Goal: Task Accomplishment & Management: Complete application form

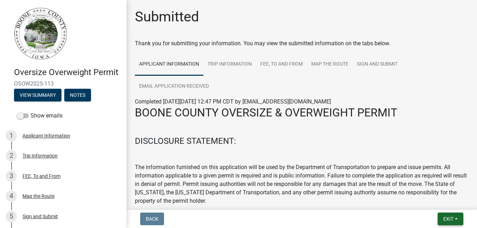
click at [449, 220] on span "Exit" at bounding box center [448, 219] width 10 height 6
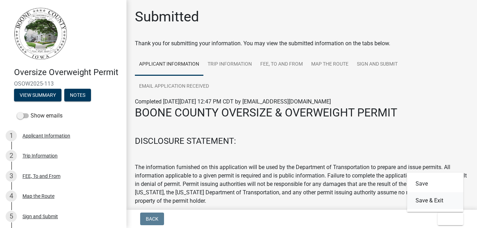
click at [434, 202] on button "Save & Exit" at bounding box center [435, 201] width 56 height 17
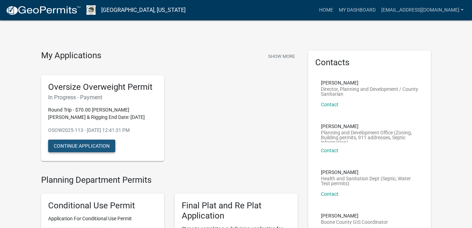
click at [78, 146] on button "Continue Application" at bounding box center [81, 146] width 67 height 13
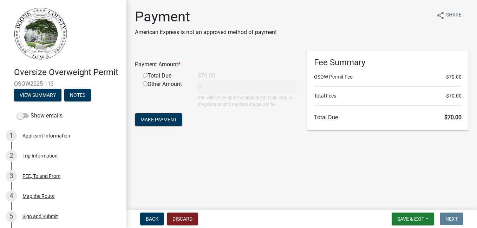
click at [144, 76] on input "radio" at bounding box center [145, 75] width 5 height 5
radio input "true"
type input "70"
click at [181, 219] on button "Discard" at bounding box center [182, 219] width 31 height 13
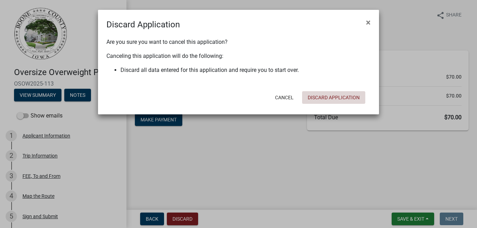
click at [324, 98] on button "Discard Application" at bounding box center [333, 97] width 63 height 13
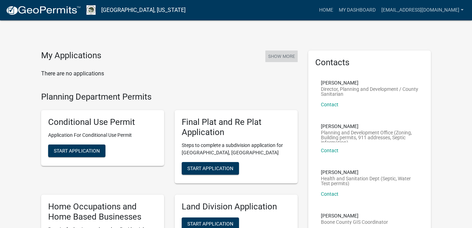
click at [272, 57] on button "Show More" at bounding box center [281, 57] width 32 height 12
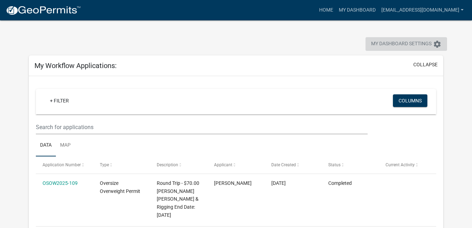
click at [382, 43] on span "My Dashboard Settings" at bounding box center [401, 44] width 60 height 8
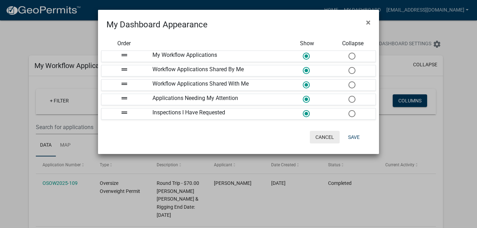
click at [322, 138] on button "Cancel" at bounding box center [325, 137] width 30 height 13
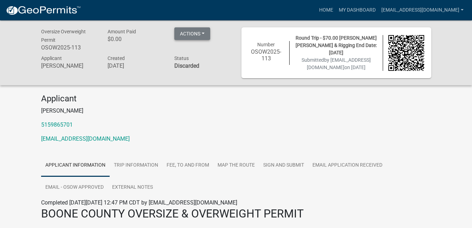
click at [199, 33] on button "Actions" at bounding box center [192, 33] width 36 height 13
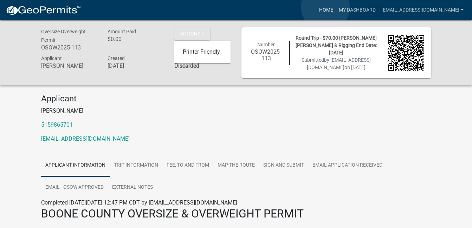
click at [325, 7] on link "Home" at bounding box center [326, 10] width 20 height 13
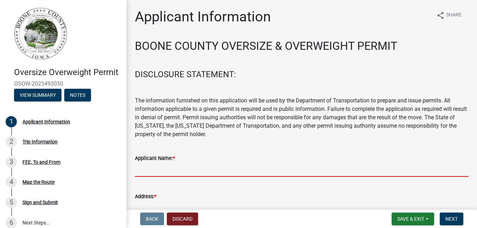
click at [151, 171] on input "Applicant Name: *" at bounding box center [302, 170] width 334 height 14
type input "[PERSON_NAME] [PERSON_NAME] & Rigging"
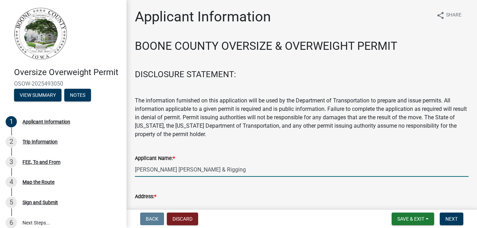
type input "4200 [PERSON_NAME] Dr"
type input "[PERSON_NAME], IA 50111"
type input "5152027555"
type input "[EMAIL_ADDRESS][DOMAIN_NAME]"
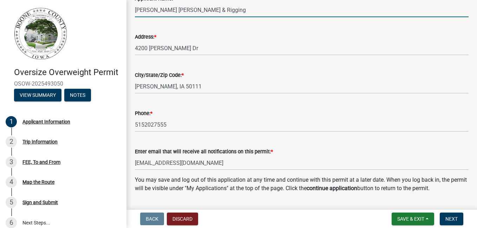
scroll to position [179, 0]
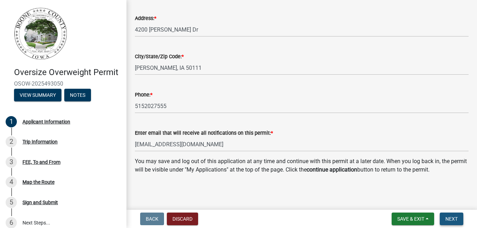
click at [444, 217] on button "Next" at bounding box center [452, 219] width 24 height 13
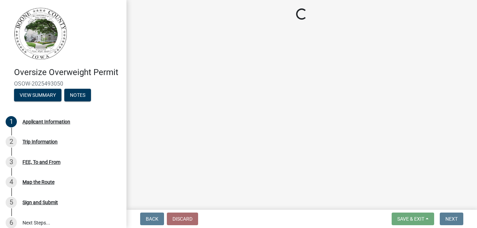
scroll to position [0, 0]
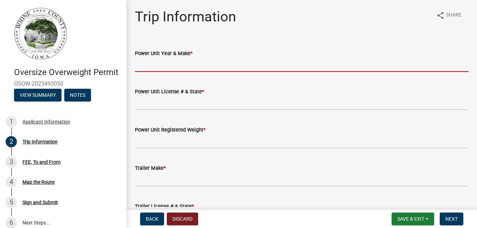
click at [204, 65] on input "Power Unit Year & Make *" at bounding box center [302, 65] width 334 height 14
click at [173, 66] on input "Power Unit Year & Make *" at bounding box center [302, 65] width 334 height 14
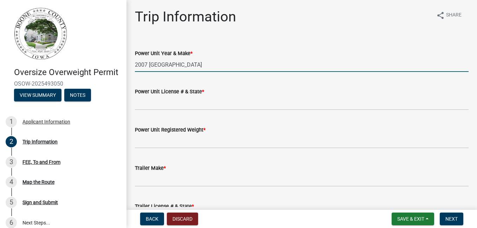
type input "2007 Grove"
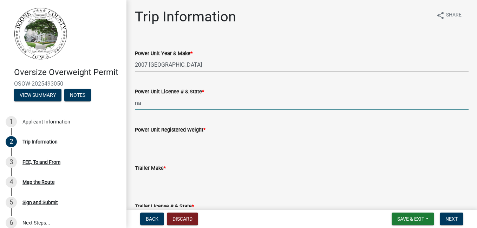
type input "na"
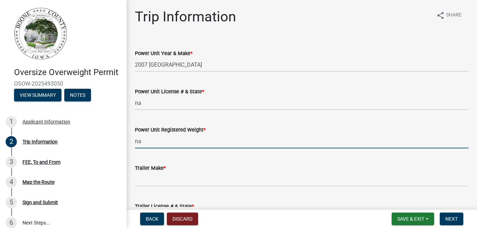
type input "na"
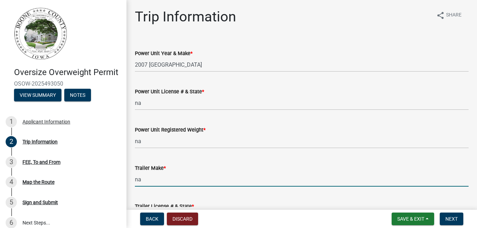
type input "na"
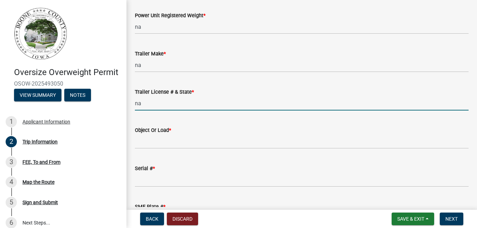
type input "na"
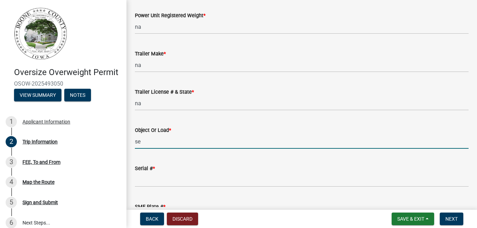
type input "self propelled mobile crane"
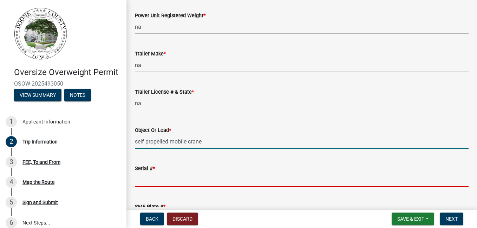
type input "1672"
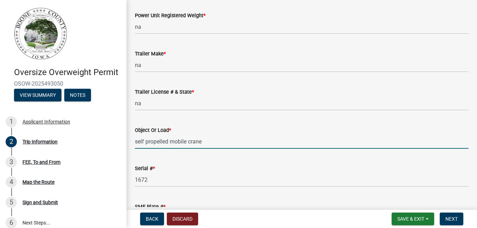
type input "na"
type input "85-0"
type input "10-2"
type input "13-6"
type input "160000"
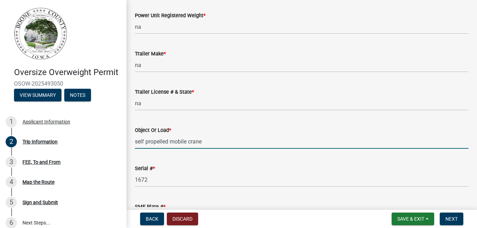
type input "na"
type input "20000"
type input "40000"
type input "60000"
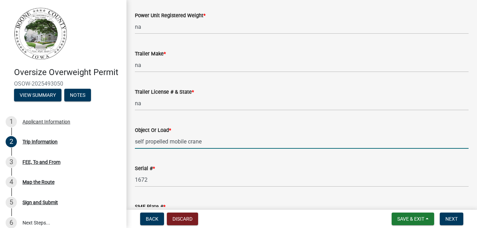
type input "80000"
type input "na"
type input "5-4, 12-9, 5-4, 5-4, 16-6, 4-5, 4-5"
type input "20-0"
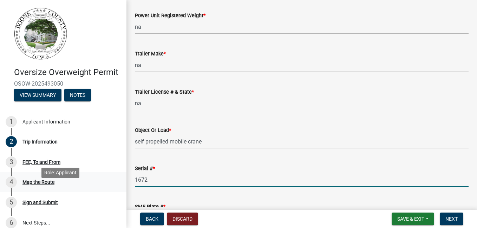
drag, startPoint x: 156, startPoint y: 180, endPoint x: 113, endPoint y: 185, distance: 43.2
click at [113, 185] on div "Oversize Overweight Permit OSOW-2025493050 View Summary Notes 1 Applicant Infor…" at bounding box center [238, 114] width 477 height 228
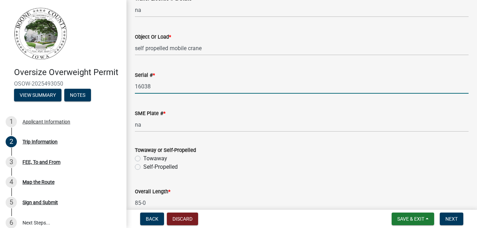
scroll to position [255, 0]
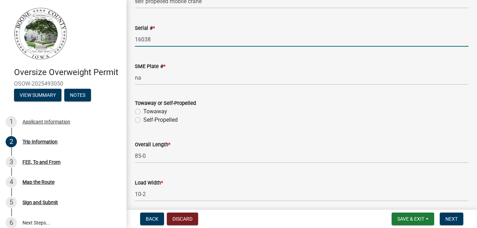
type input "16038"
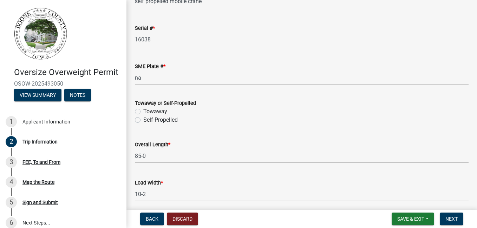
click at [143, 120] on label "Self-Propelled" at bounding box center [160, 120] width 34 height 8
click at [143, 120] on input "Self-Propelled" at bounding box center [145, 118] width 5 height 5
radio input "true"
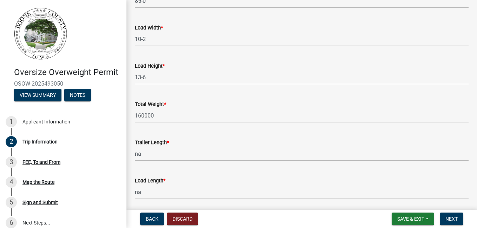
scroll to position [431, 0]
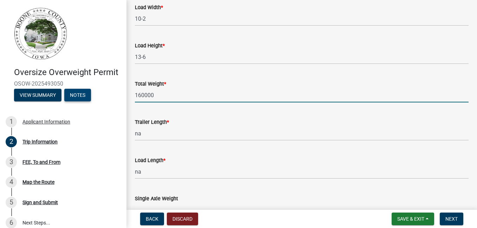
drag, startPoint x: 119, startPoint y: 103, endPoint x: 73, endPoint y: 109, distance: 46.1
click at [73, 109] on div "Oversize Overweight Permit OSOW-2025493050 View Summary Notes 1 Applicant Infor…" at bounding box center [238, 114] width 477 height 228
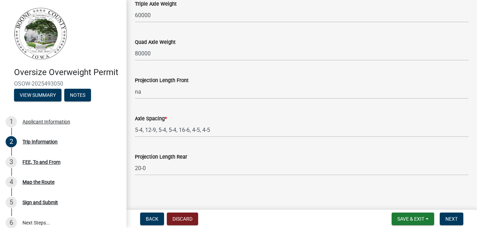
scroll to position [704, 0]
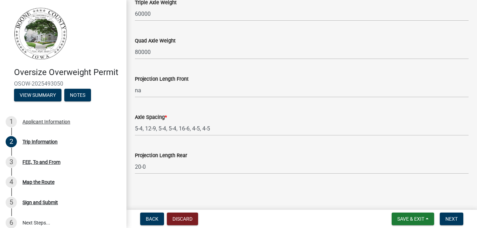
type input "159000"
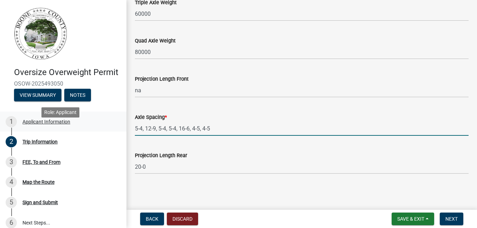
drag, startPoint x: 224, startPoint y: 127, endPoint x: 36, endPoint y: 133, distance: 188.5
click at [36, 133] on div "Oversize Overweight Permit OSOW-2025493050 View Summary Notes 1 Applicant Infor…" at bounding box center [238, 114] width 477 height 228
type input "10-0, 5-5, 8-0, 5-4, 11-6, 4-6, 4-6, 5-2"
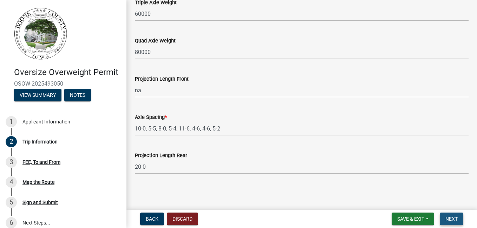
click at [452, 218] on span "Next" at bounding box center [452, 219] width 12 height 6
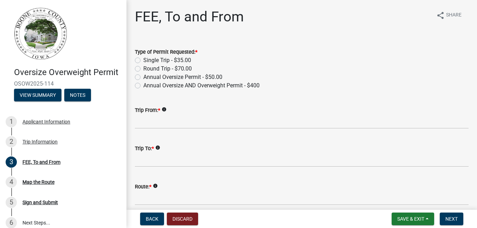
click at [143, 69] on label "Round Trip - $70.00" at bounding box center [167, 69] width 48 height 8
click at [143, 69] on input "Round Trip - $70.00" at bounding box center [145, 67] width 5 height 5
radio input "true"
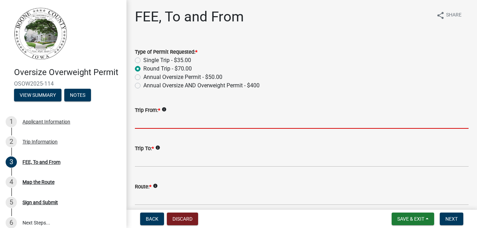
click at [156, 121] on input "Trip From: *" at bounding box center [302, 122] width 334 height 14
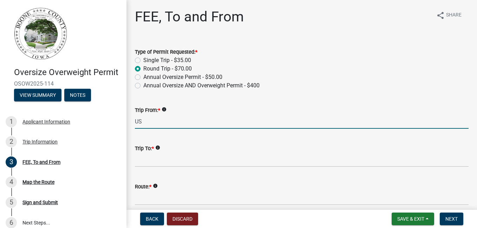
type input "US30"
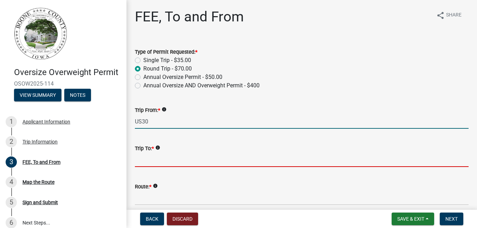
type input "NNG"
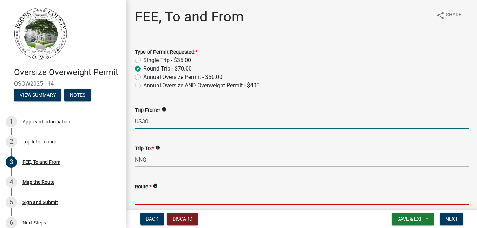
type input "County East 51, 219th, G and return"
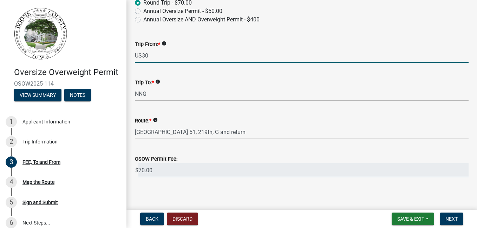
scroll to position [70, 0]
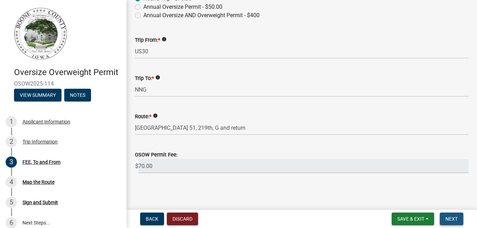
click at [453, 219] on span "Next" at bounding box center [452, 219] width 12 height 6
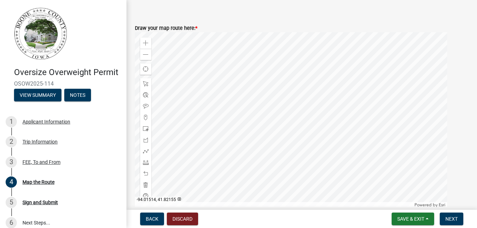
scroll to position [269, 0]
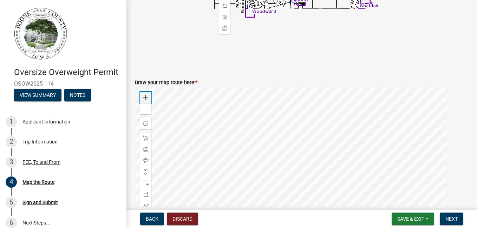
click at [147, 98] on span at bounding box center [146, 98] width 6 height 6
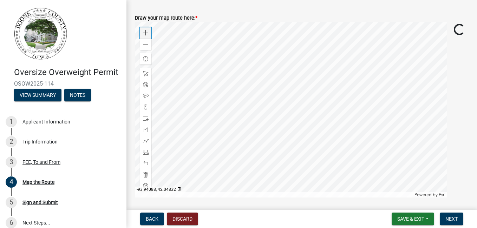
scroll to position [339, 0]
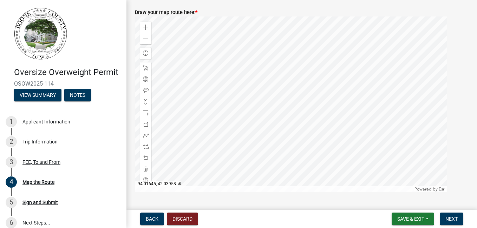
click at [282, 129] on div at bounding box center [291, 105] width 312 height 176
click at [147, 135] on span at bounding box center [146, 136] width 6 height 6
click at [251, 139] on div at bounding box center [291, 105] width 312 height 176
click at [258, 136] on div at bounding box center [291, 105] width 312 height 176
click at [251, 135] on div at bounding box center [291, 105] width 312 height 176
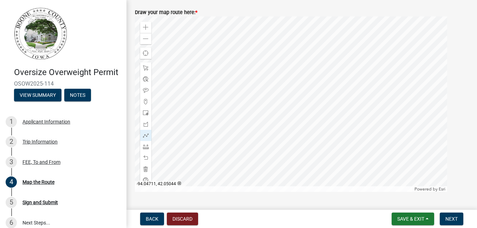
click at [252, 115] on div at bounding box center [291, 105] width 312 height 176
click at [253, 114] on div at bounding box center [291, 105] width 312 height 176
click at [451, 217] on span "Next" at bounding box center [452, 219] width 12 height 6
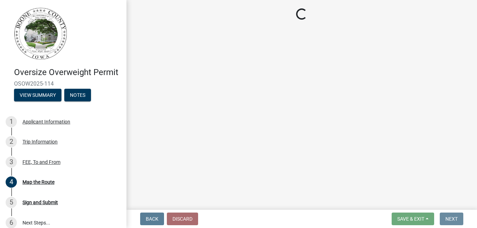
scroll to position [0, 0]
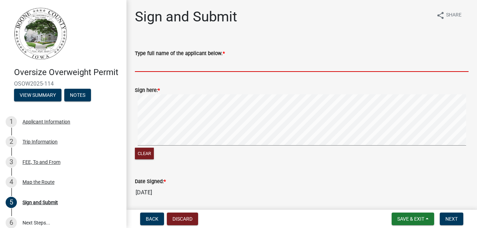
click at [148, 67] on input "Type full name of the applicant below. *" at bounding box center [302, 65] width 334 height 14
type input "Dave Bunce"
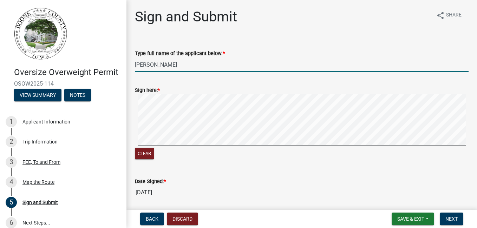
select select "10"
select select "2025"
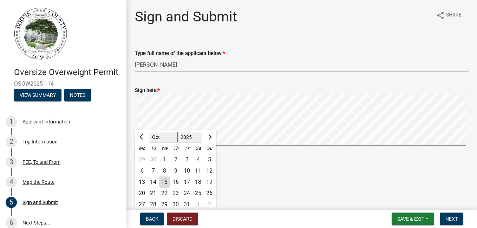
click at [133, 101] on div "Sign here: * Clear" at bounding box center [302, 120] width 344 height 84
click at [176, 182] on div "16" at bounding box center [175, 182] width 11 height 11
type input "10/16/2025"
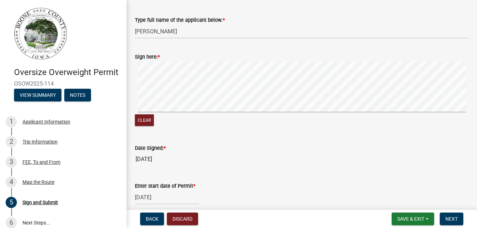
scroll to position [77, 0]
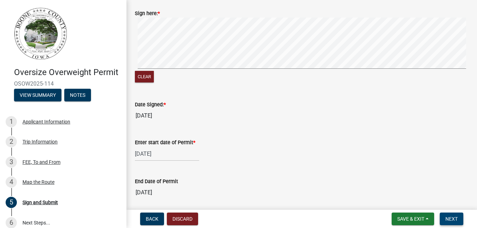
click at [451, 218] on span "Next" at bounding box center [452, 219] width 12 height 6
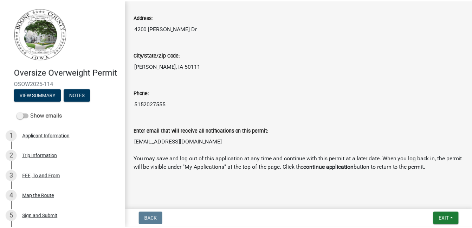
scroll to position [252, 0]
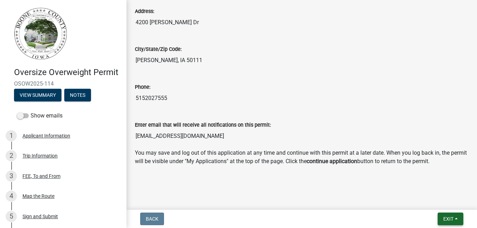
click at [446, 218] on span "Exit" at bounding box center [448, 219] width 10 height 6
click at [425, 200] on button "Save & Exit" at bounding box center [435, 201] width 56 height 17
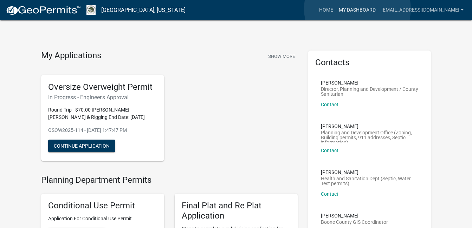
click at [357, 9] on link "My Dashboard" at bounding box center [357, 10] width 43 height 13
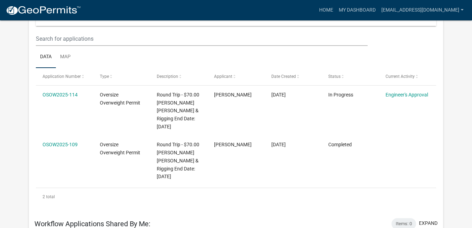
scroll to position [105, 0]
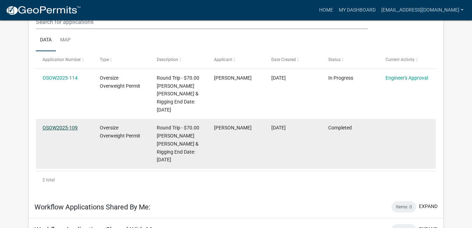
click at [60, 125] on link "OSOW2025-109" at bounding box center [60, 128] width 35 height 6
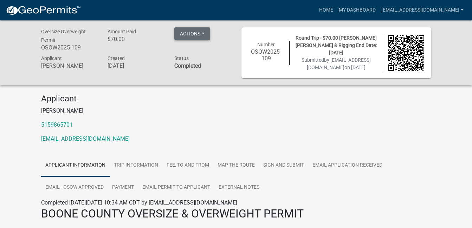
click at [195, 34] on button "Actions" at bounding box center [192, 33] width 36 height 13
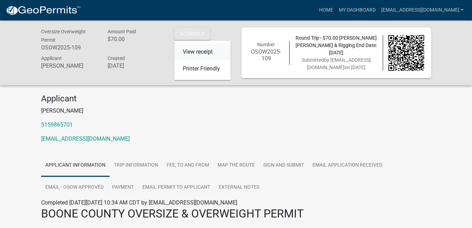
click at [190, 52] on link "View receipt" at bounding box center [202, 52] width 56 height 17
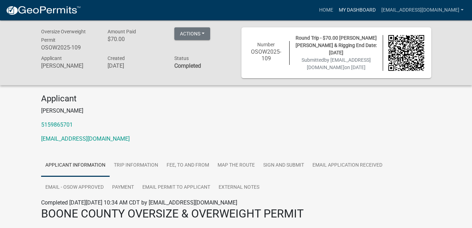
click at [359, 10] on link "My Dashboard" at bounding box center [357, 10] width 43 height 13
